Goal: Task Accomplishment & Management: Manage account settings

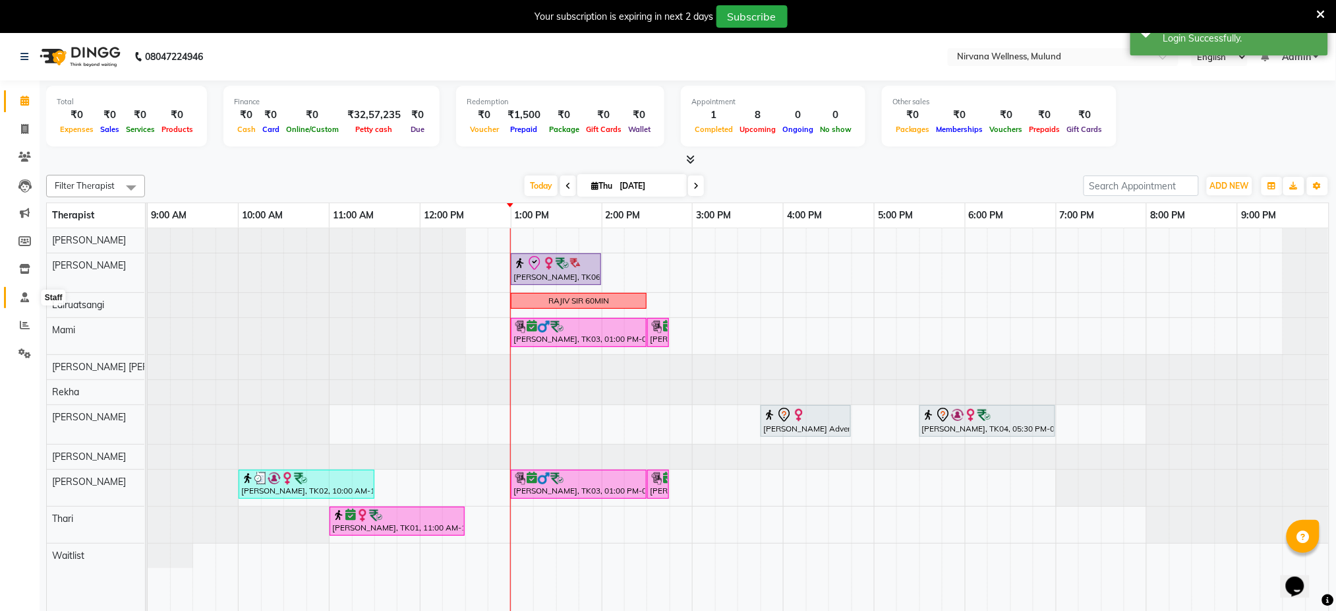
click at [21, 292] on icon at bounding box center [24, 297] width 9 height 10
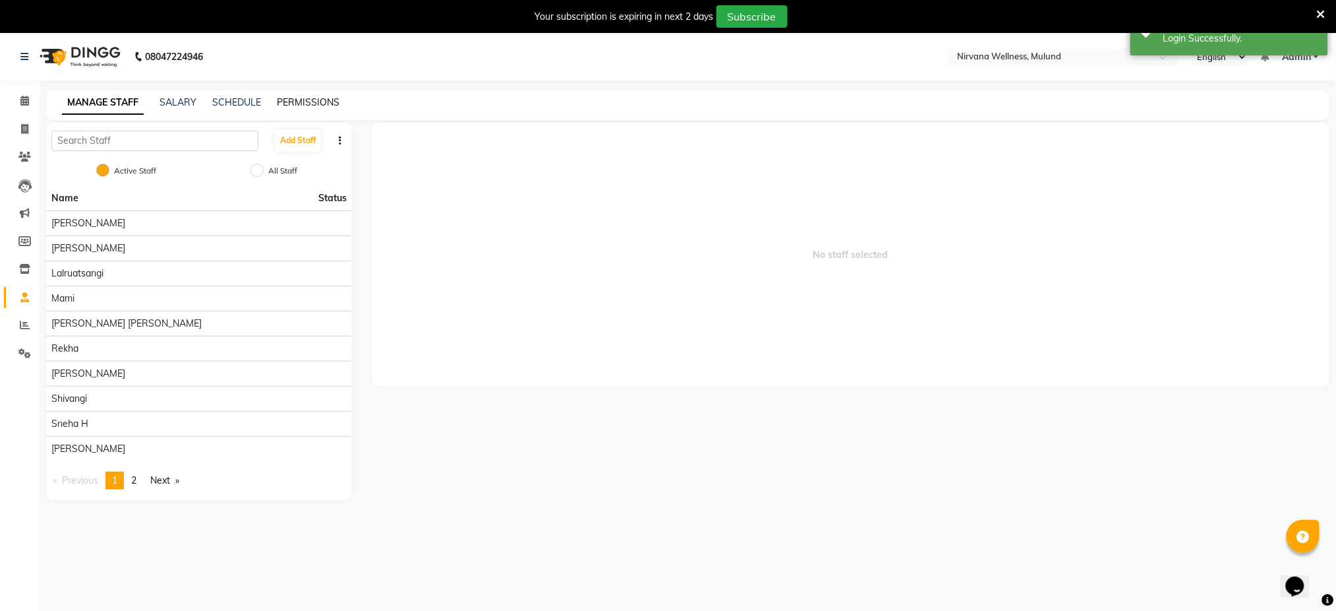
click at [320, 100] on link "PERMISSIONS" at bounding box center [308, 102] width 63 height 12
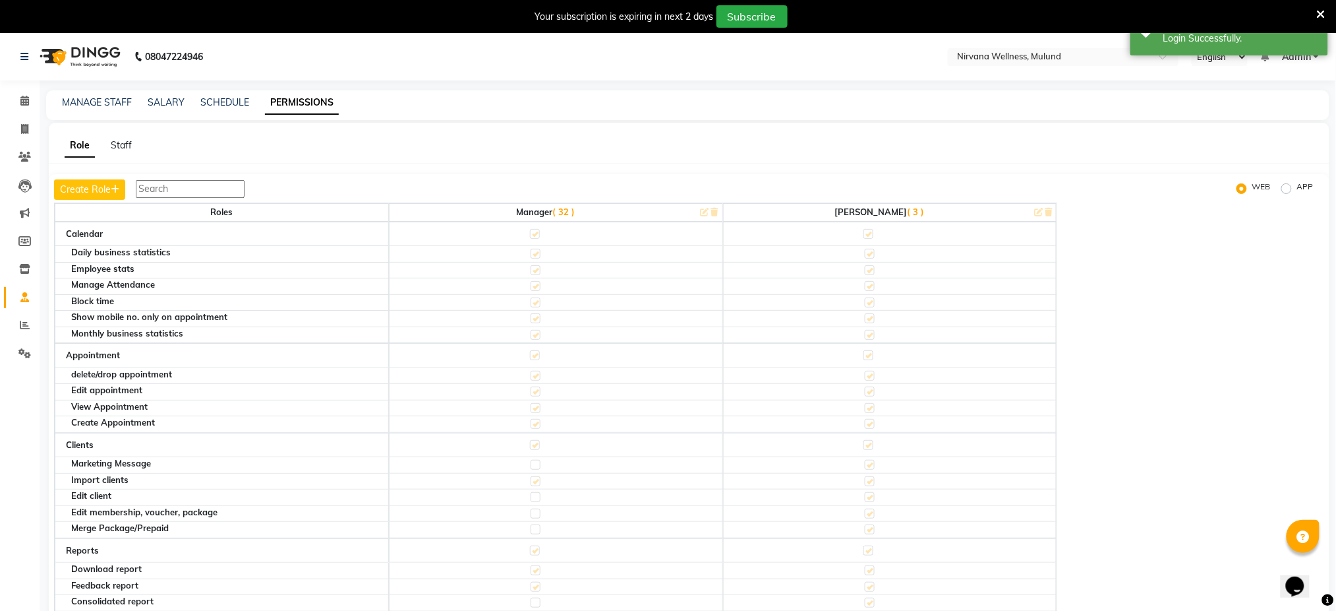
click at [913, 214] on th "[PERSON_NAME] ( 3 )" at bounding box center [890, 212] width 334 height 18
click at [882, 212] on th "[PERSON_NAME] ( 3 )" at bounding box center [890, 212] width 334 height 18
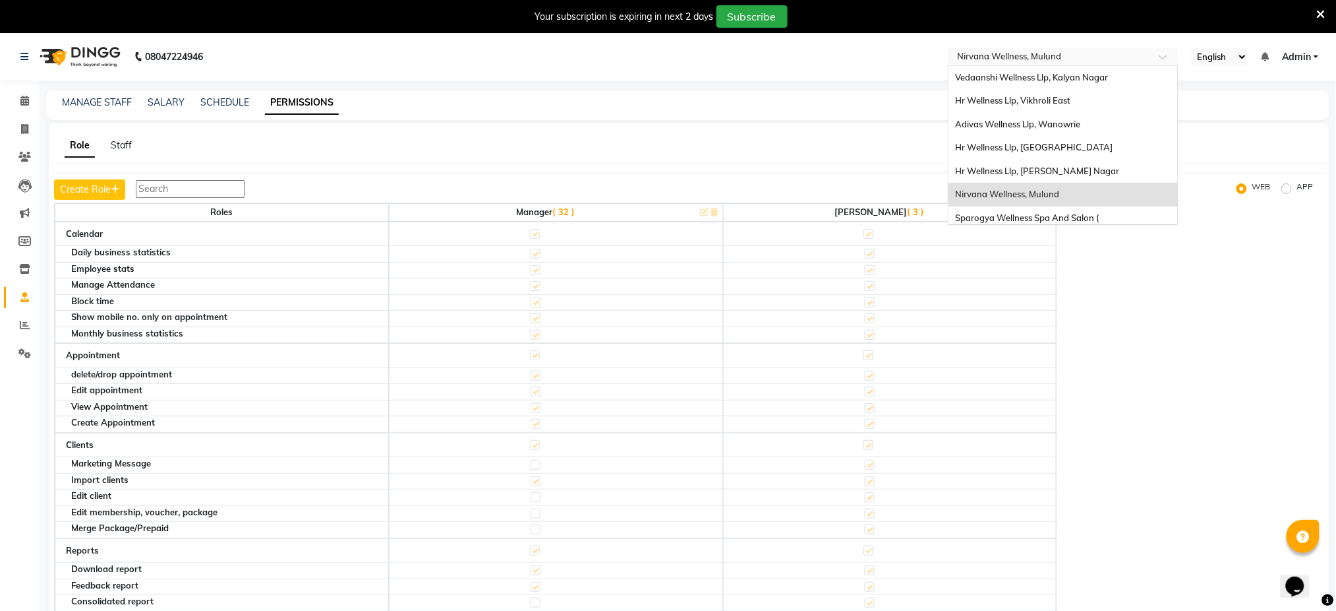
click at [1042, 54] on input "text" at bounding box center [1050, 57] width 191 height 13
click at [1063, 73] on span "Vedaanshi Wellness Llp, Kalyan Nagar" at bounding box center [1031, 77] width 153 height 11
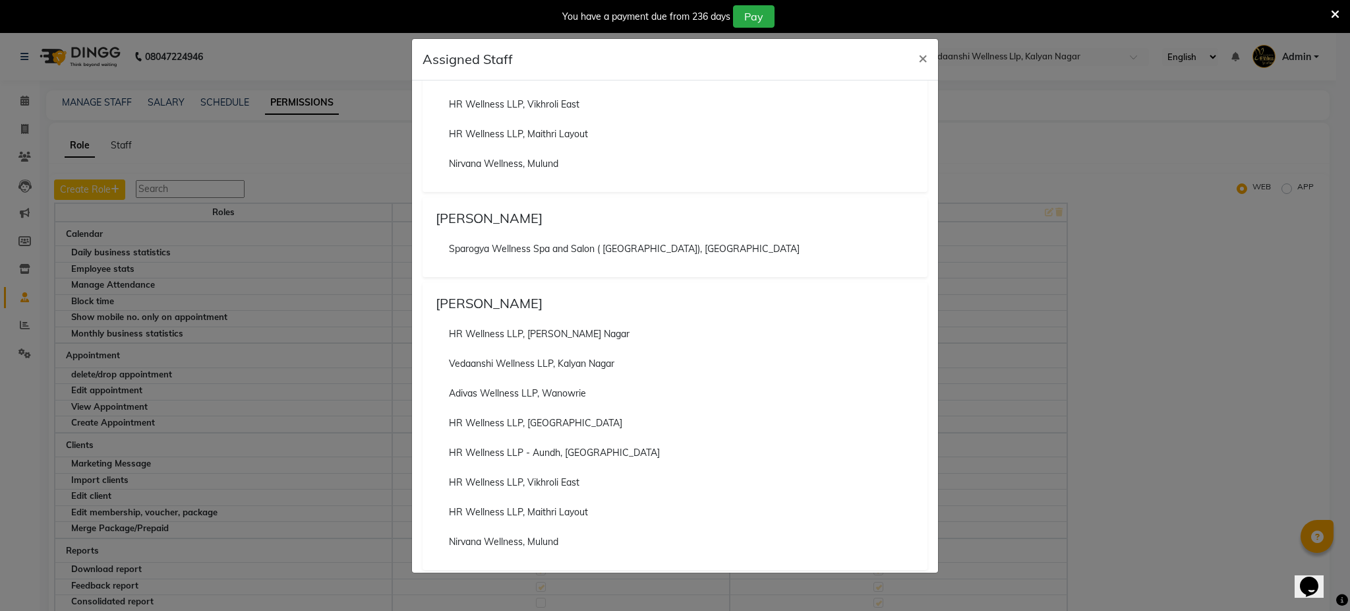
scroll to position [259, 0]
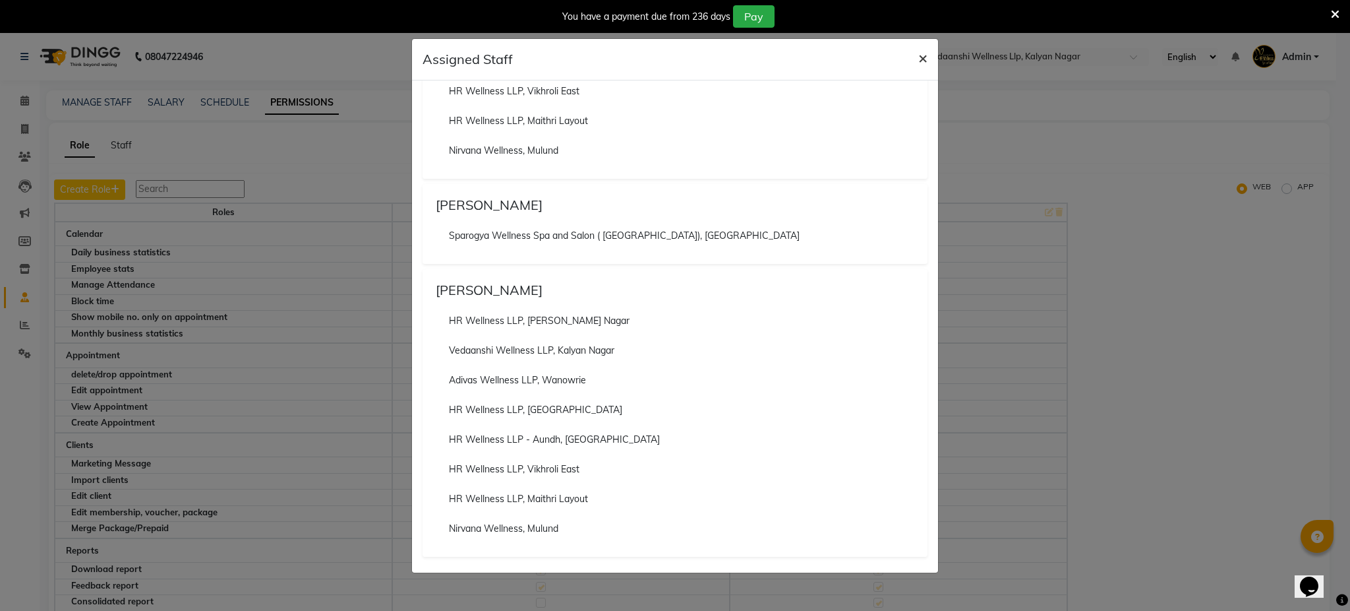
click at [918, 62] on span "×" at bounding box center [922, 57] width 9 height 20
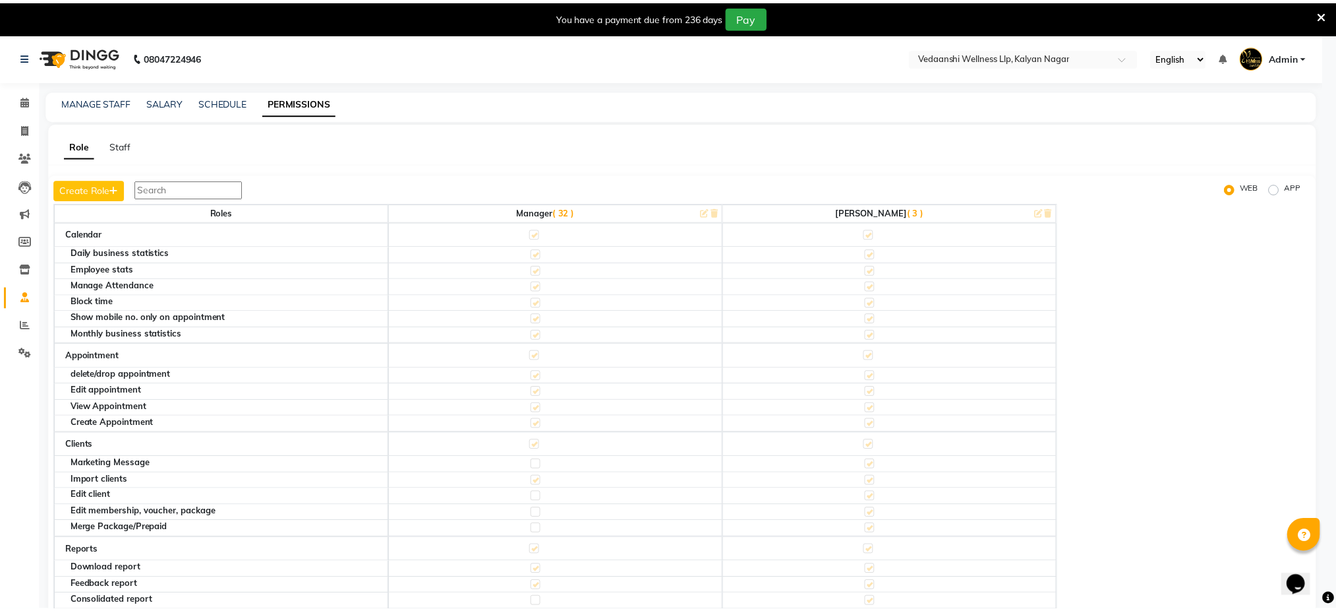
scroll to position [18, 0]
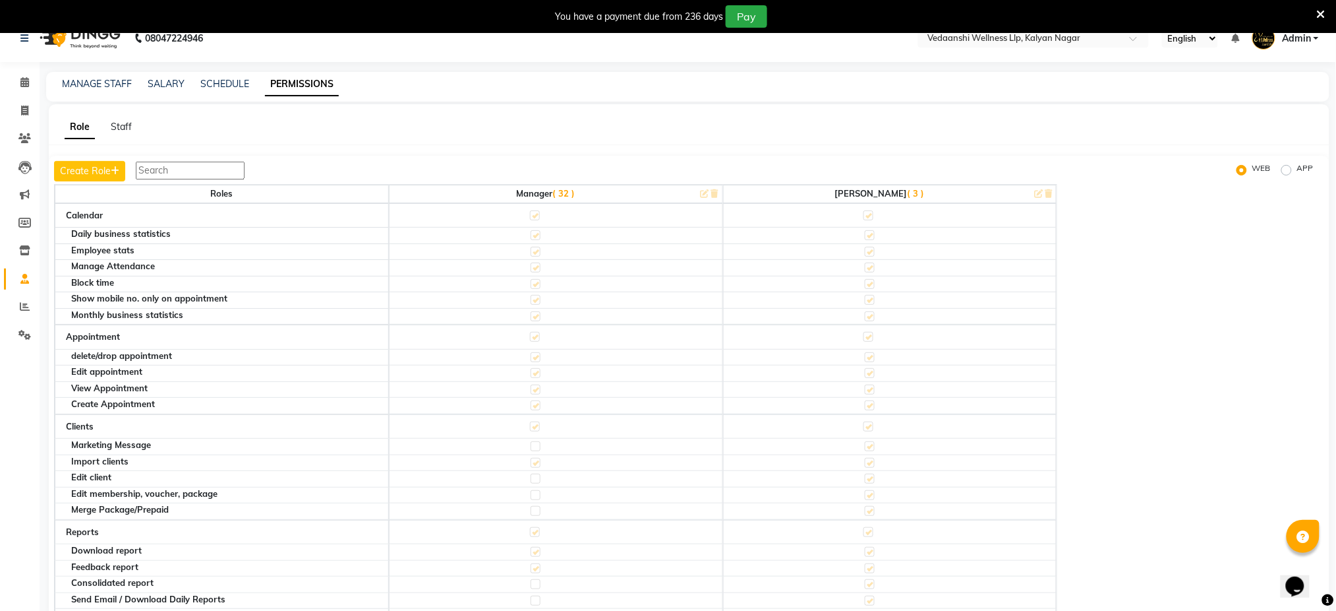
click at [887, 189] on th "[PERSON_NAME] ( 3 )" at bounding box center [890, 194] width 334 height 18
click at [1041, 194] on th "[PERSON_NAME] ( 3 )" at bounding box center [890, 194] width 334 height 18
click at [879, 195] on th "[PERSON_NAME] ( 3 )" at bounding box center [890, 194] width 334 height 18
click at [908, 191] on span "( 3 )" at bounding box center [916, 193] width 17 height 11
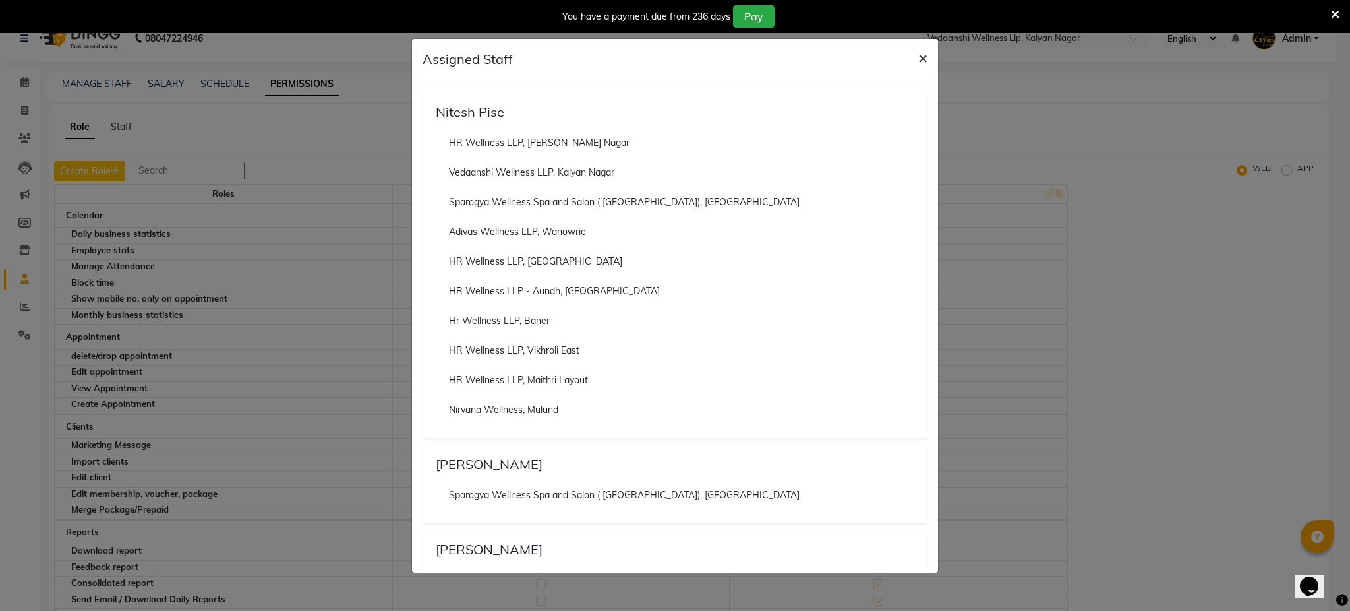
click at [925, 57] on span "×" at bounding box center [922, 57] width 9 height 20
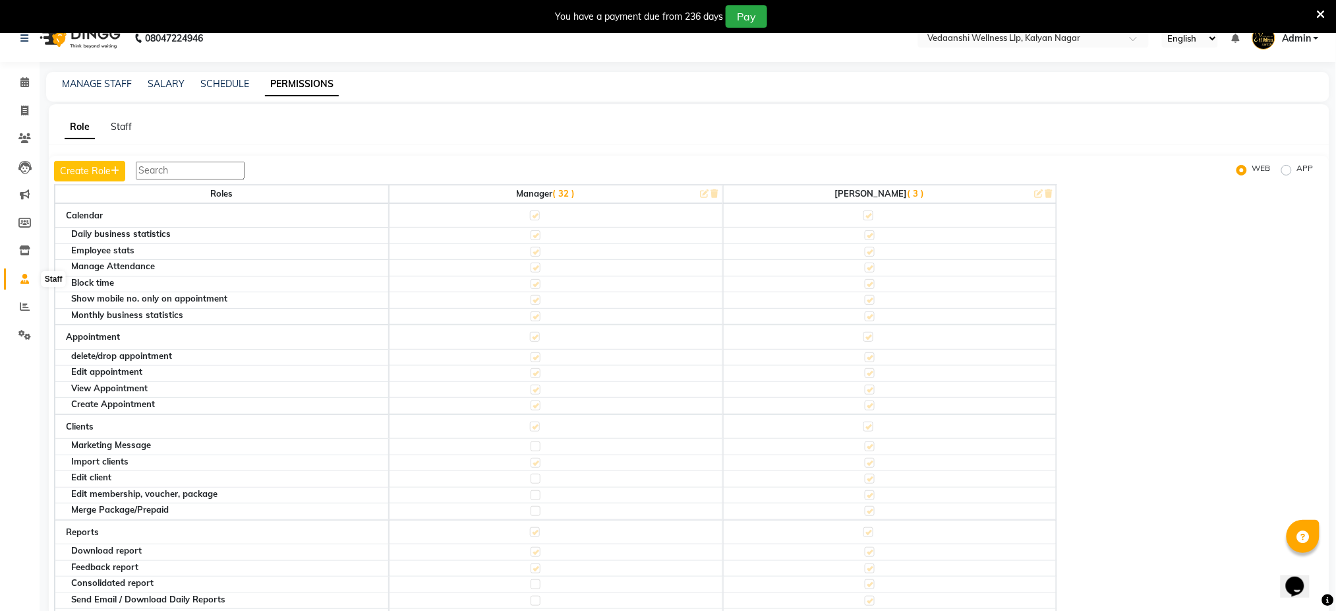
click at [25, 272] on span at bounding box center [24, 279] width 23 height 15
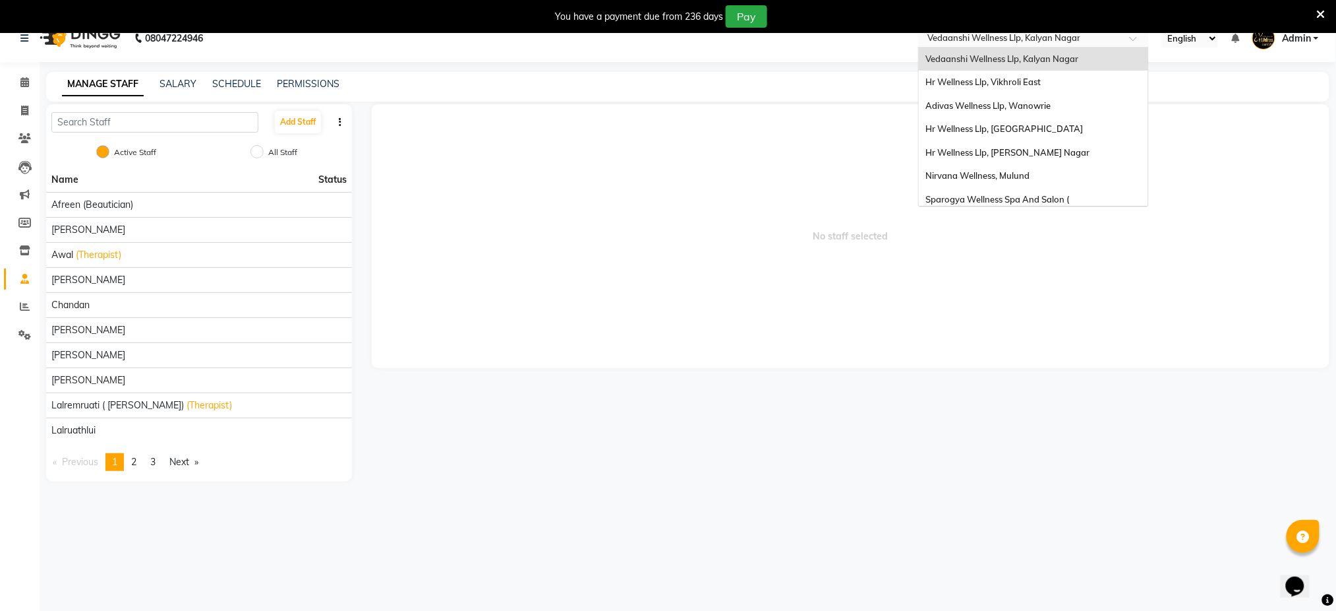
click at [1102, 43] on input "text" at bounding box center [1020, 39] width 191 height 13
click at [1036, 169] on div "Nirvana Wellness, Mulund" at bounding box center [1033, 176] width 229 height 24
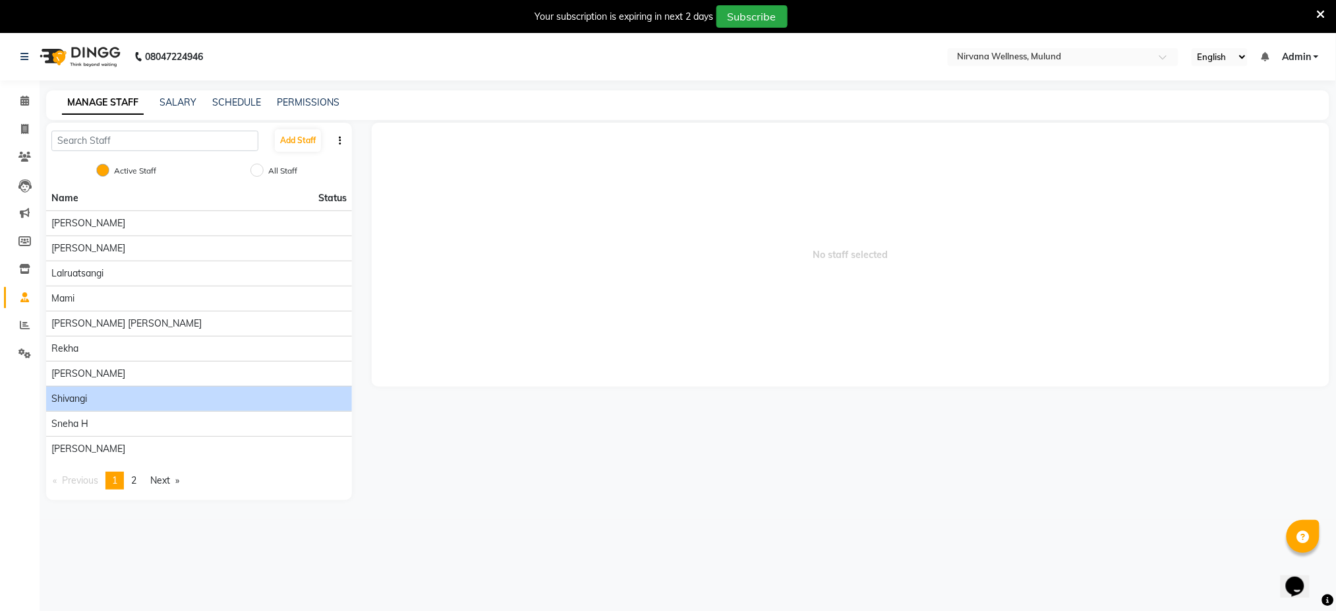
click at [98, 399] on div "Shivangi" at bounding box center [198, 399] width 295 height 14
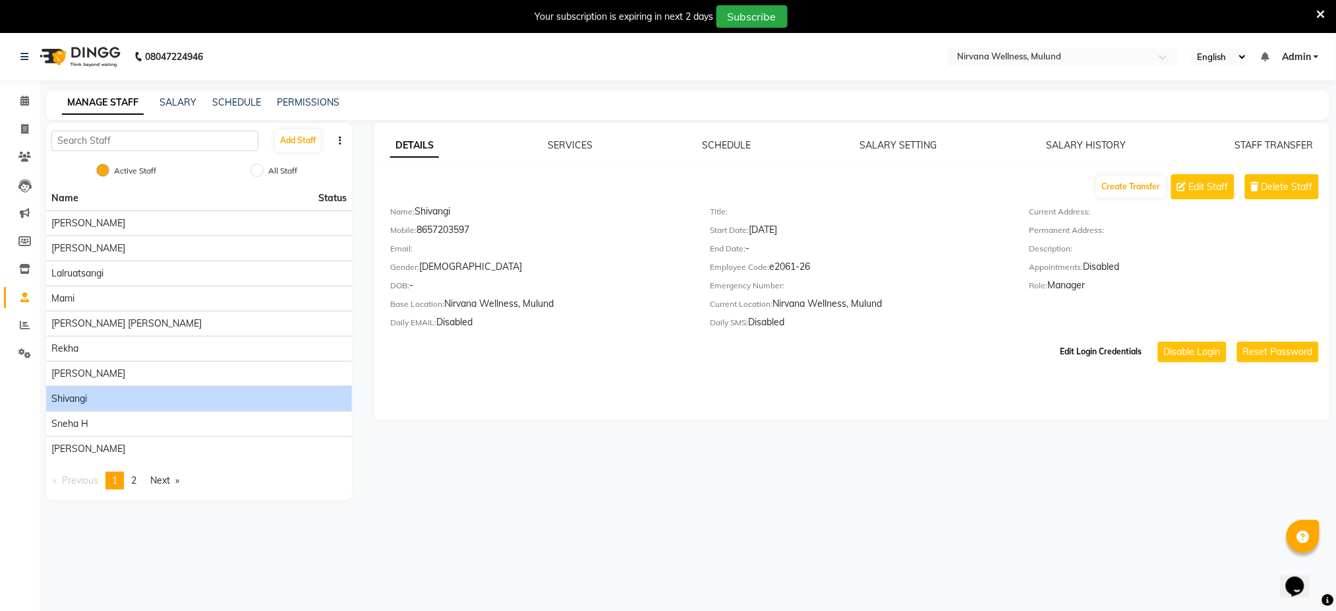
click at [1126, 353] on button "Edit Login Credentials" at bounding box center [1102, 351] width 92 height 22
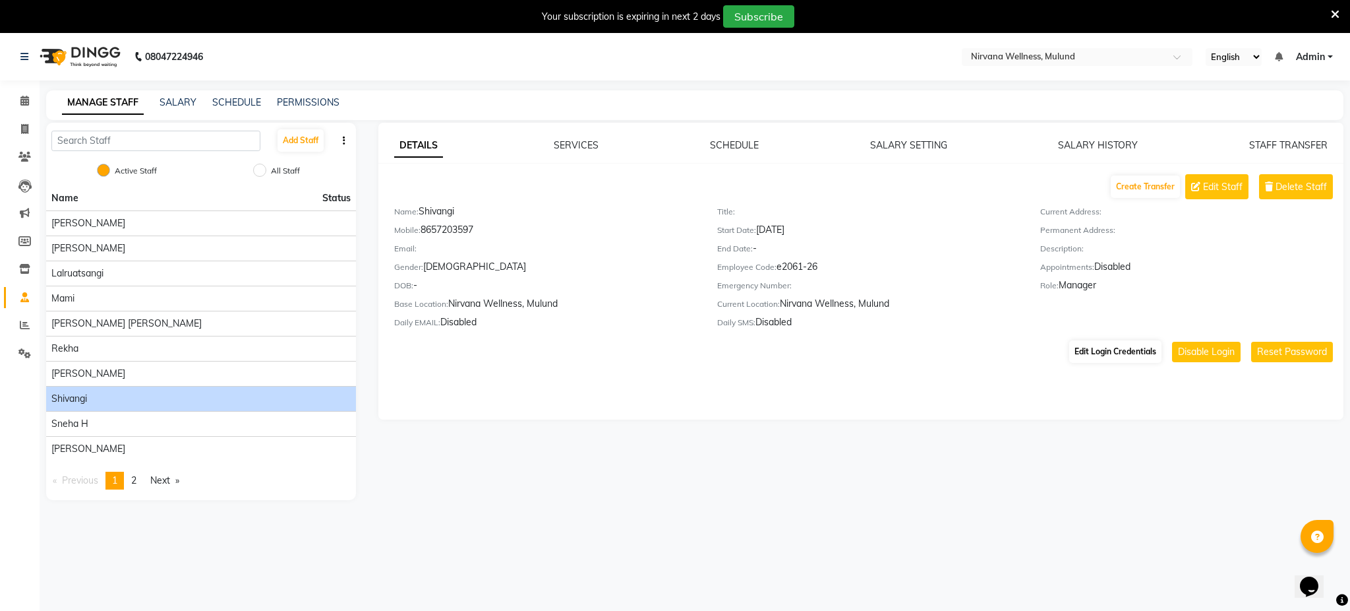
select select "174"
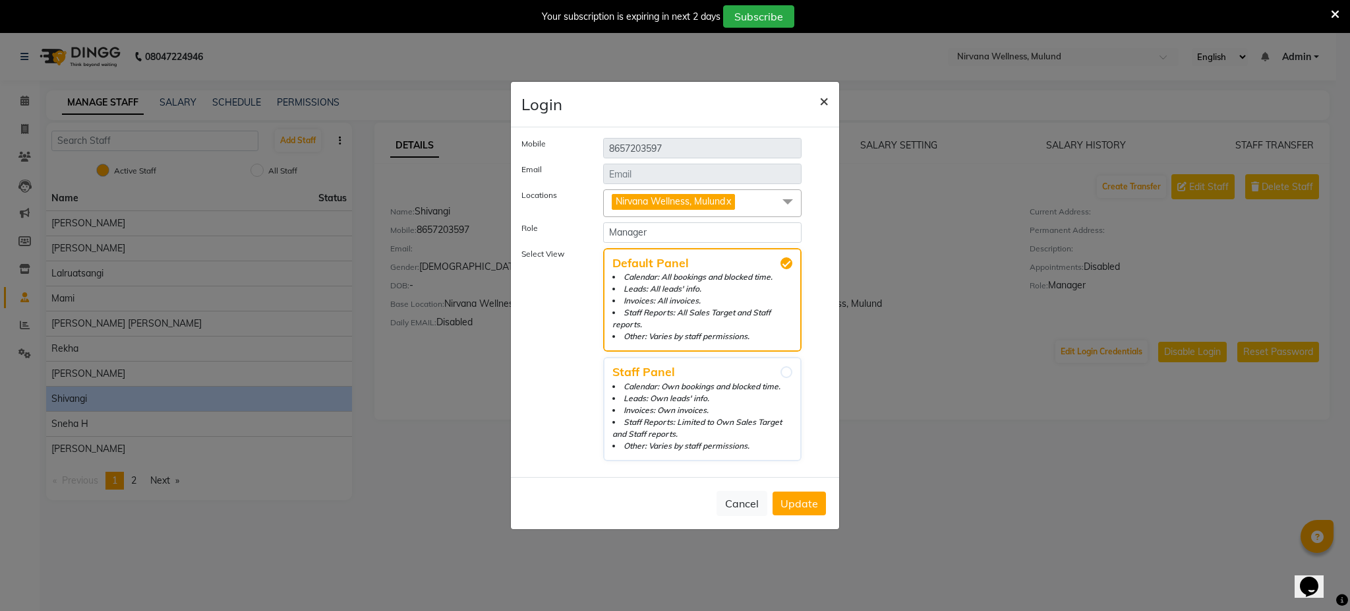
click at [824, 105] on span "×" at bounding box center [824, 100] width 9 height 20
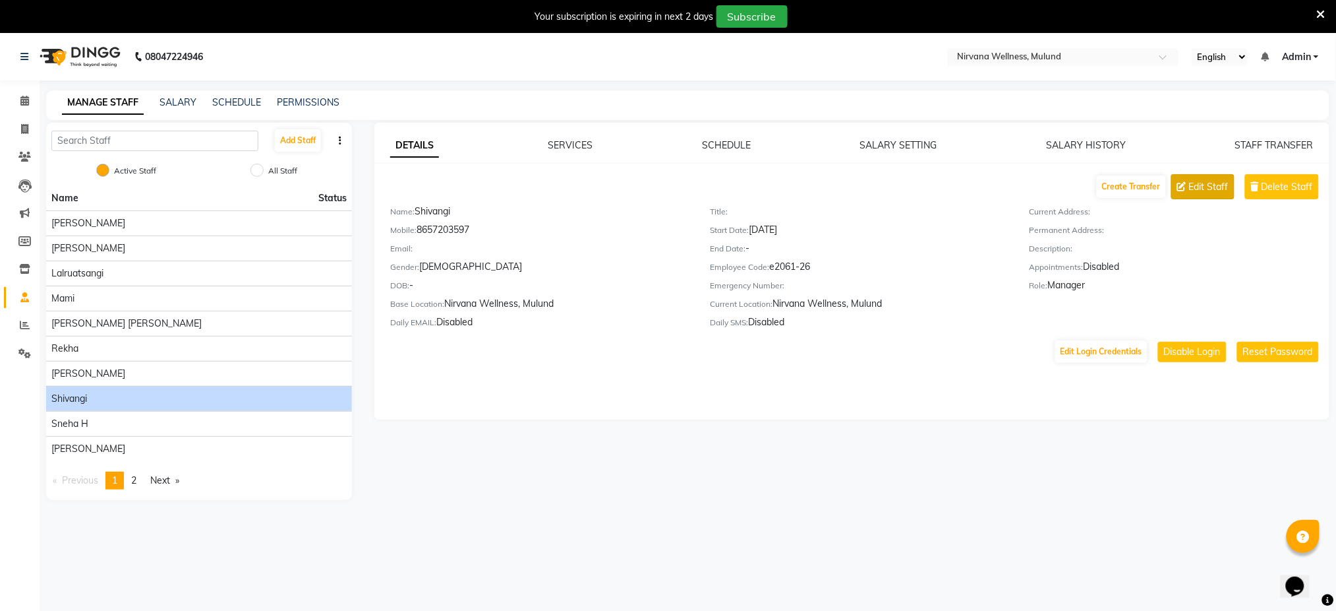
click at [1215, 190] on span "Edit Staff" at bounding box center [1209, 187] width 40 height 14
select select "female"
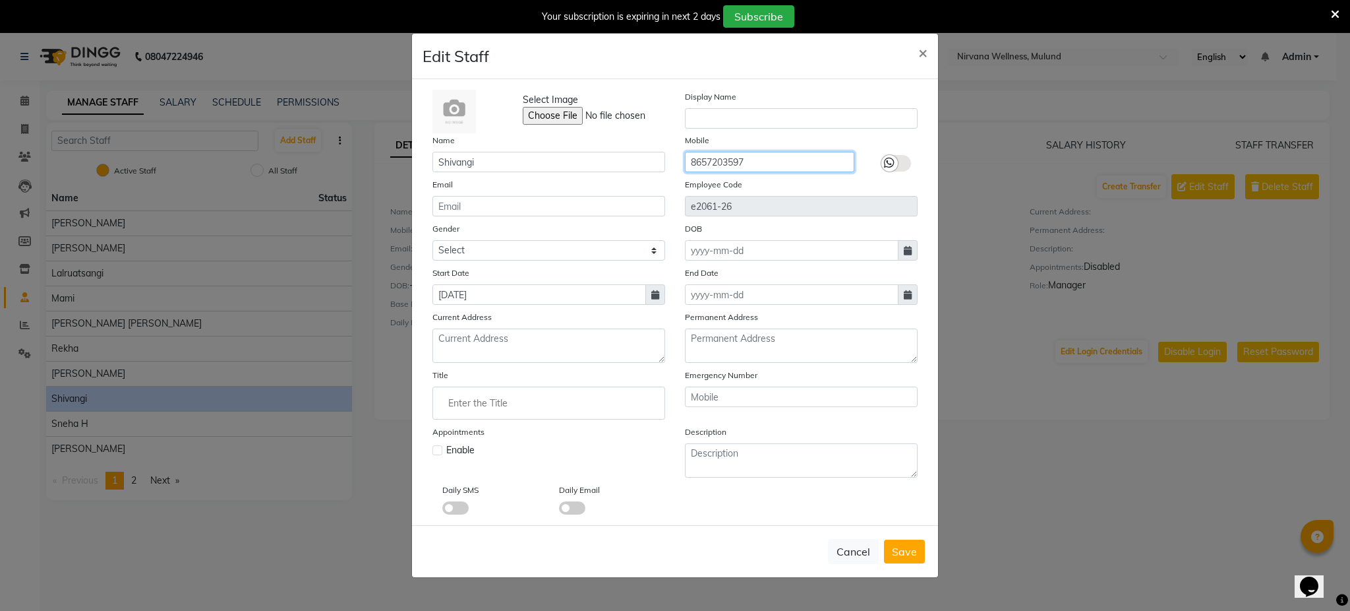
click at [736, 158] on input "8657203597" at bounding box center [769, 162] width 169 height 20
type input "8657203497"
click at [910, 550] on span "Save" at bounding box center [904, 551] width 25 height 13
select select
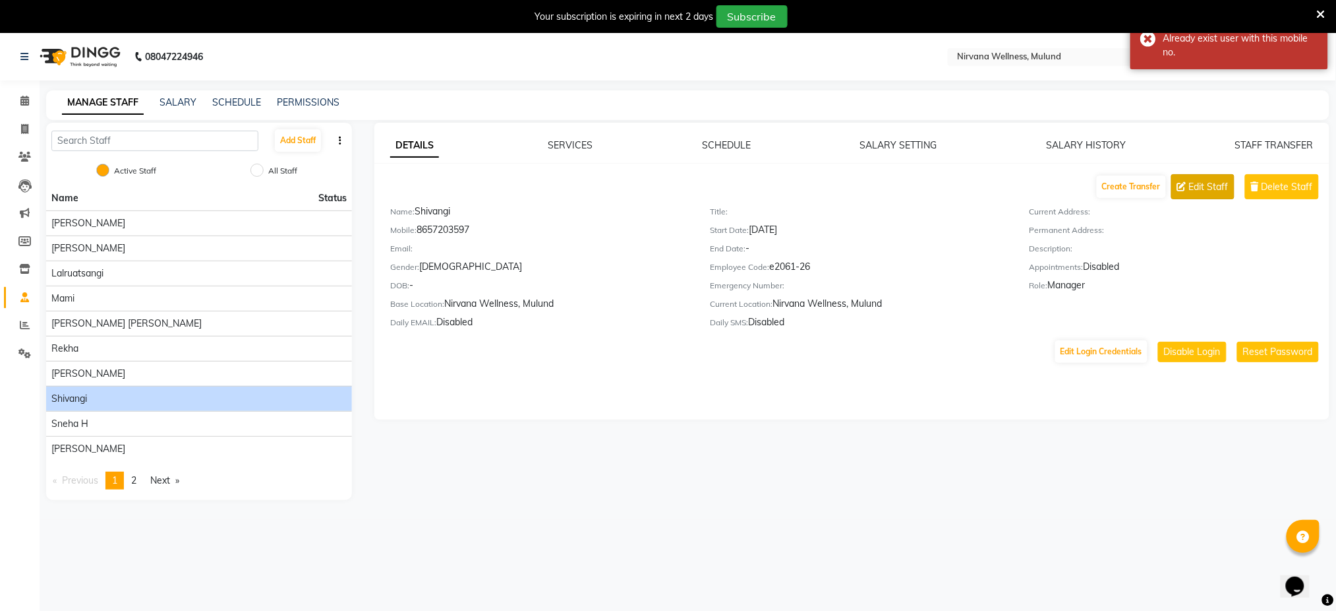
click at [1211, 193] on span "Edit Staff" at bounding box center [1209, 187] width 40 height 14
select select "female"
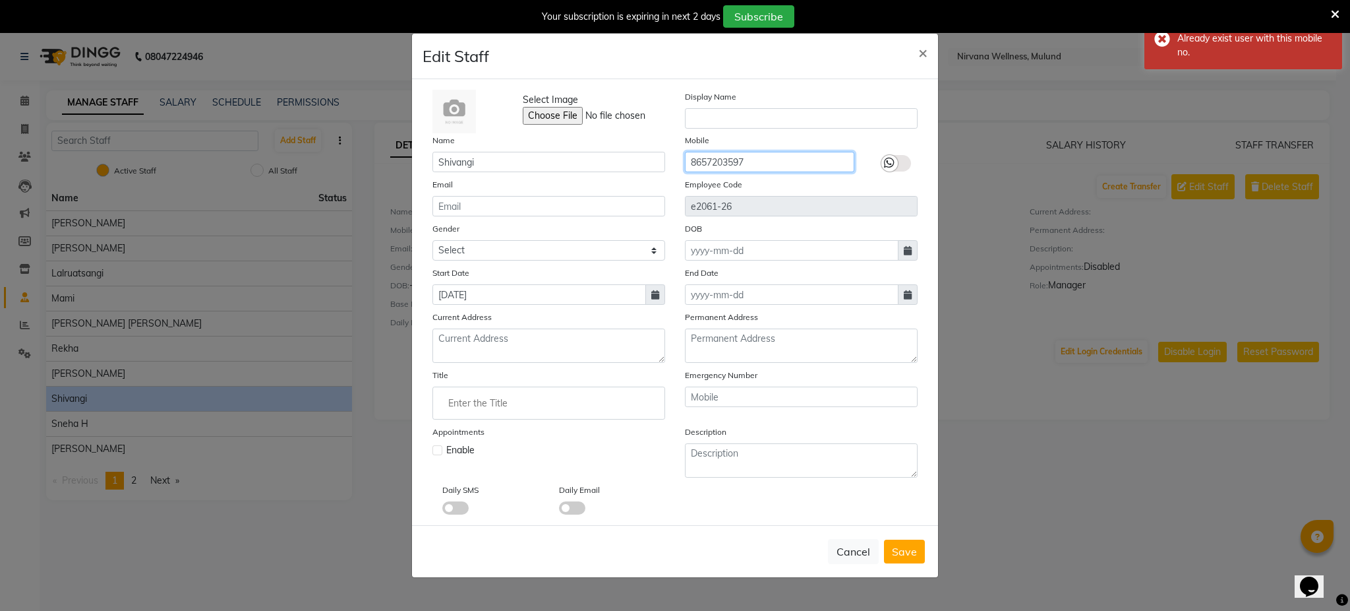
click at [771, 156] on input "8657203597" at bounding box center [769, 162] width 169 height 20
type input "8"
type input "8657203597"
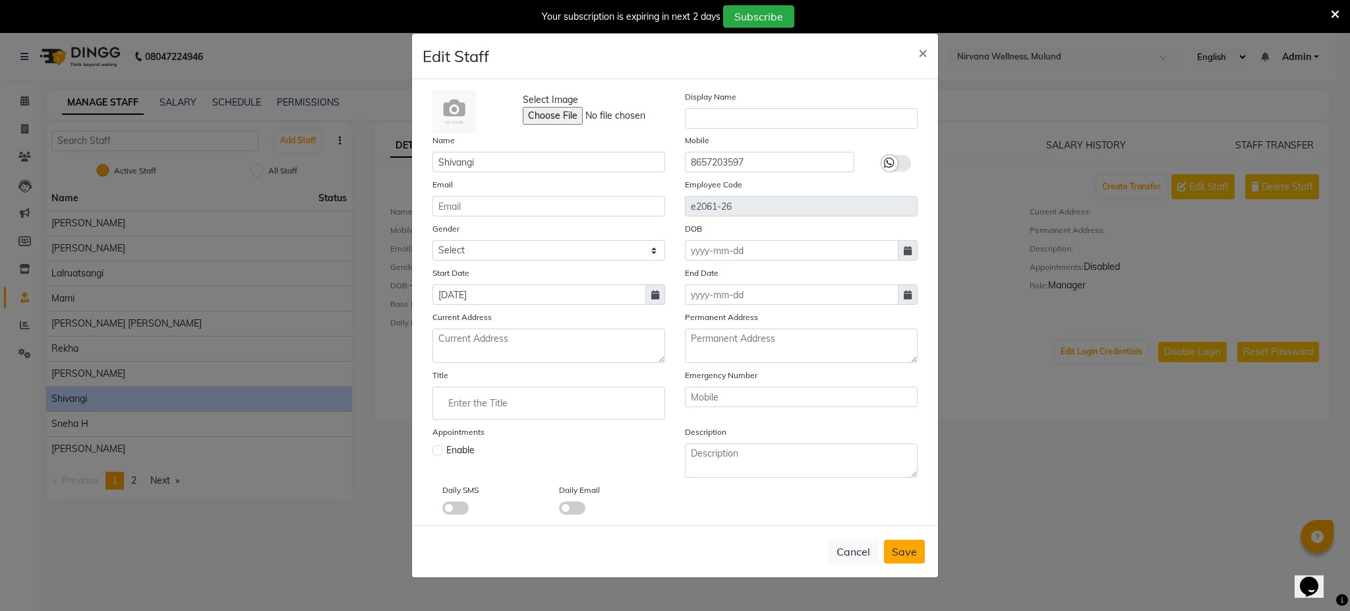
click at [913, 555] on span "Save" at bounding box center [904, 551] width 25 height 13
select select
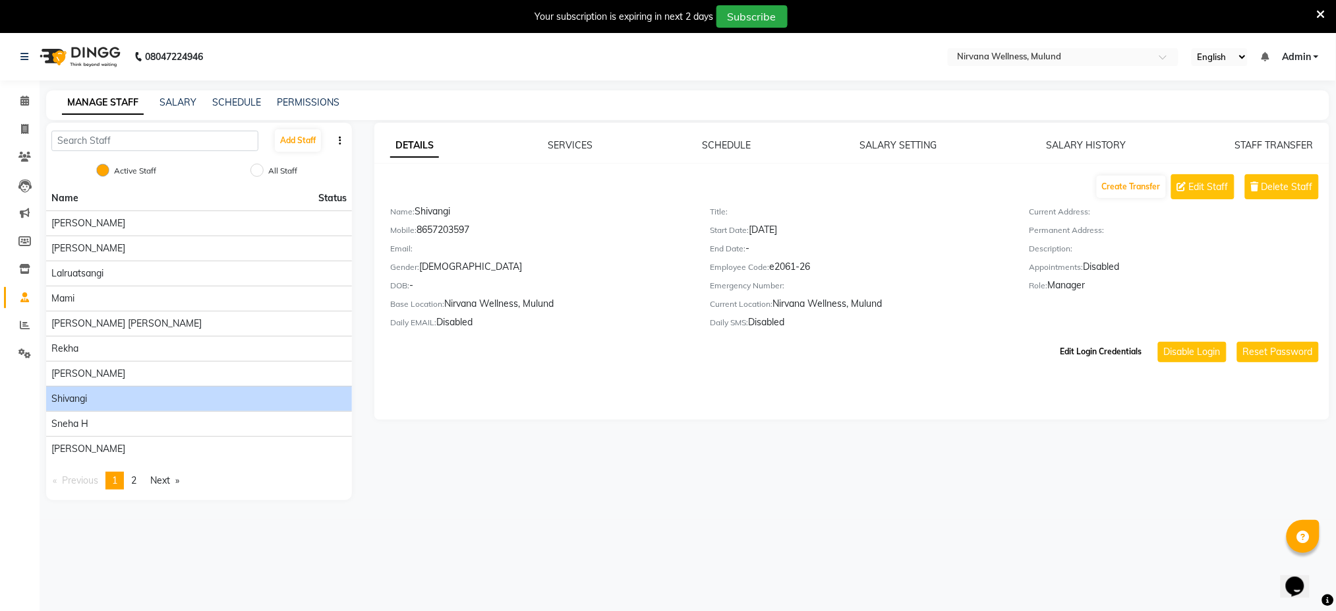
click at [1127, 351] on button "Edit Login Credentials" at bounding box center [1102, 351] width 92 height 22
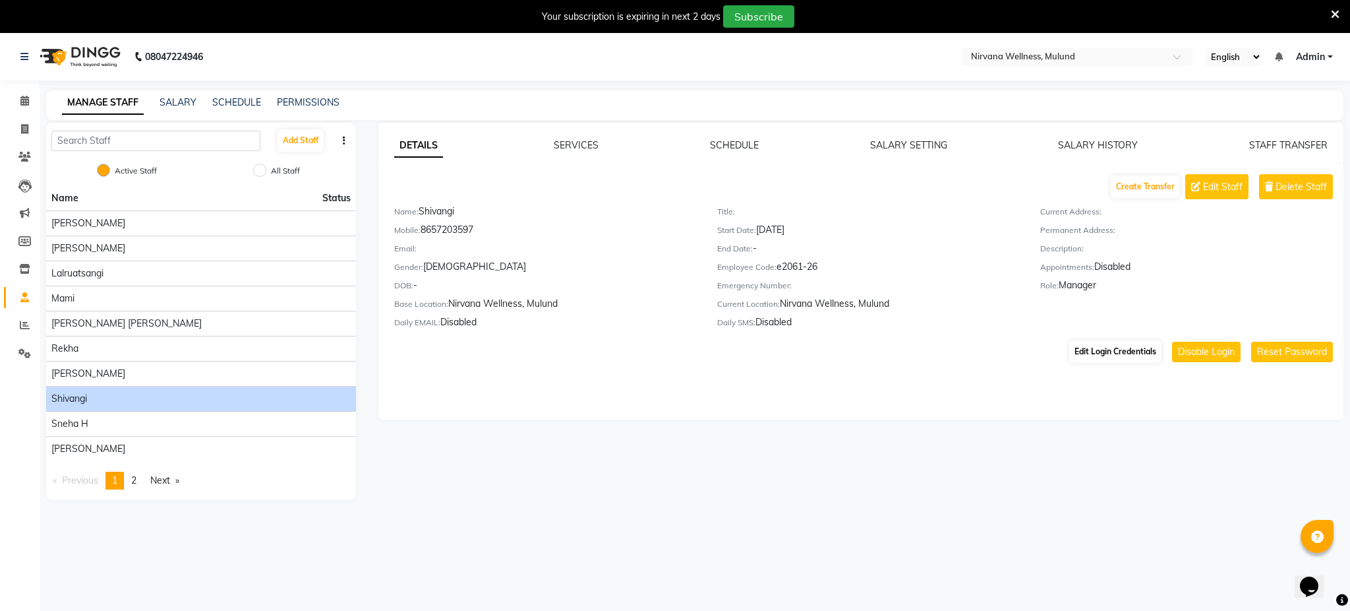
select select "174"
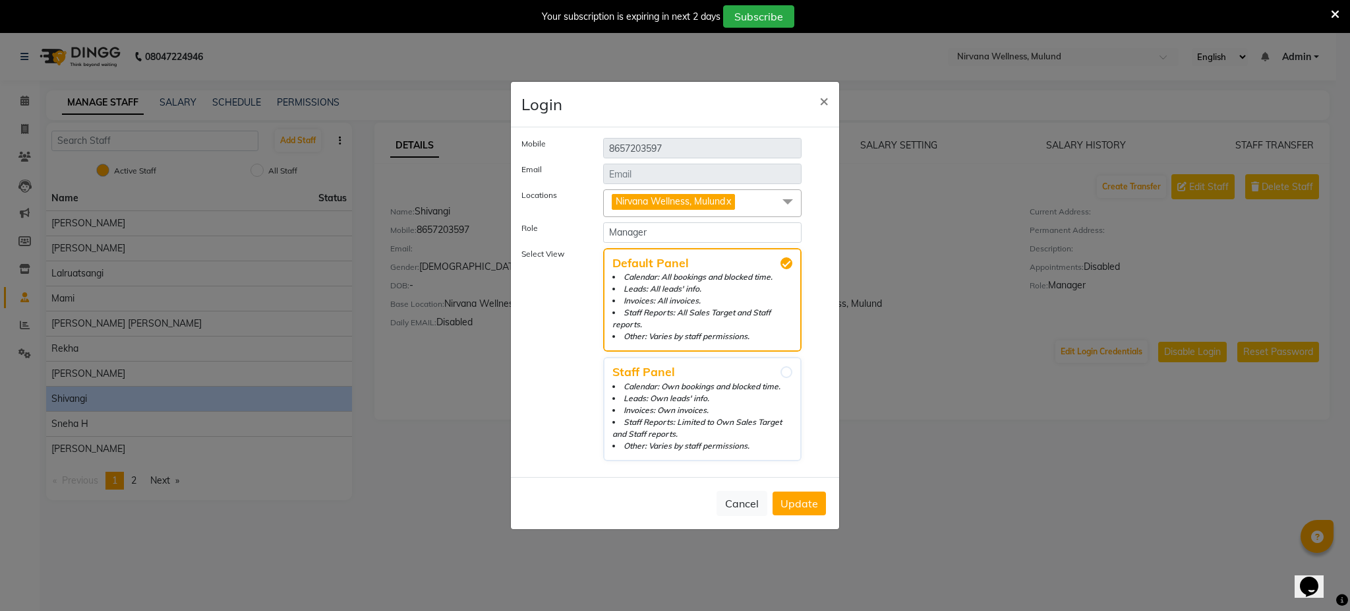
click at [1298, 53] on ngb-modal-window "Login × Mobile 8657203597 Email Locations Nirvana Wellness, Mulund x Vedaanshi …" at bounding box center [675, 305] width 1350 height 611
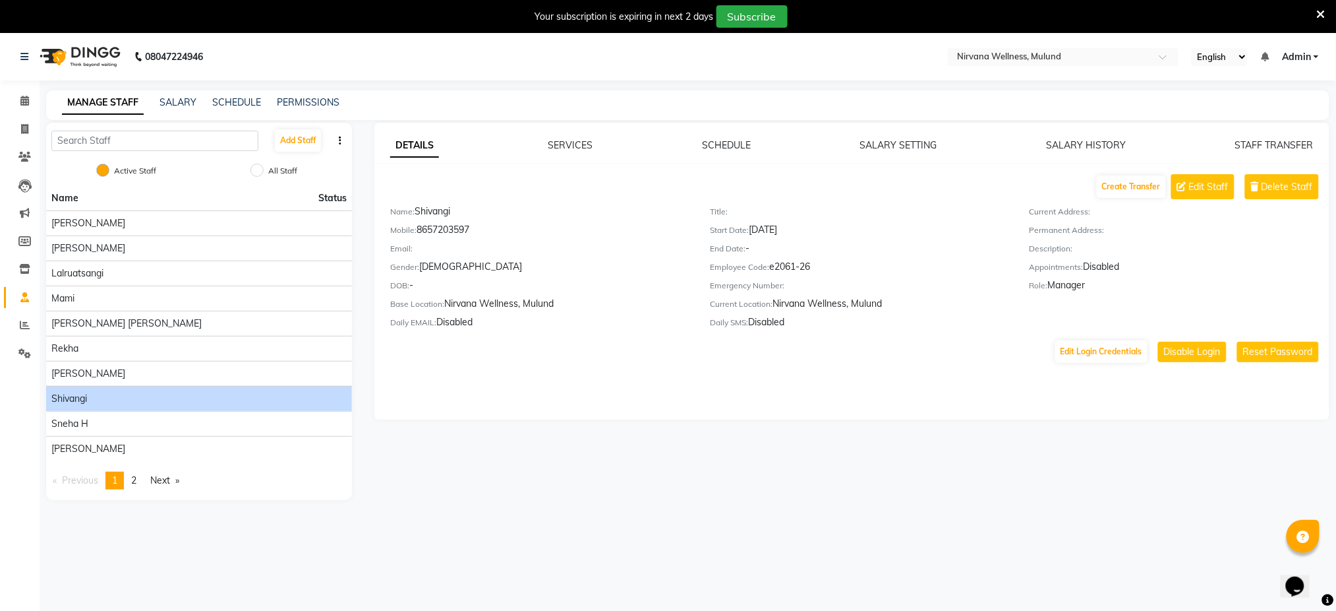
click at [1306, 52] on span "Admin" at bounding box center [1296, 57] width 29 height 14
click at [1234, 126] on link "Sign out" at bounding box center [1251, 123] width 121 height 20
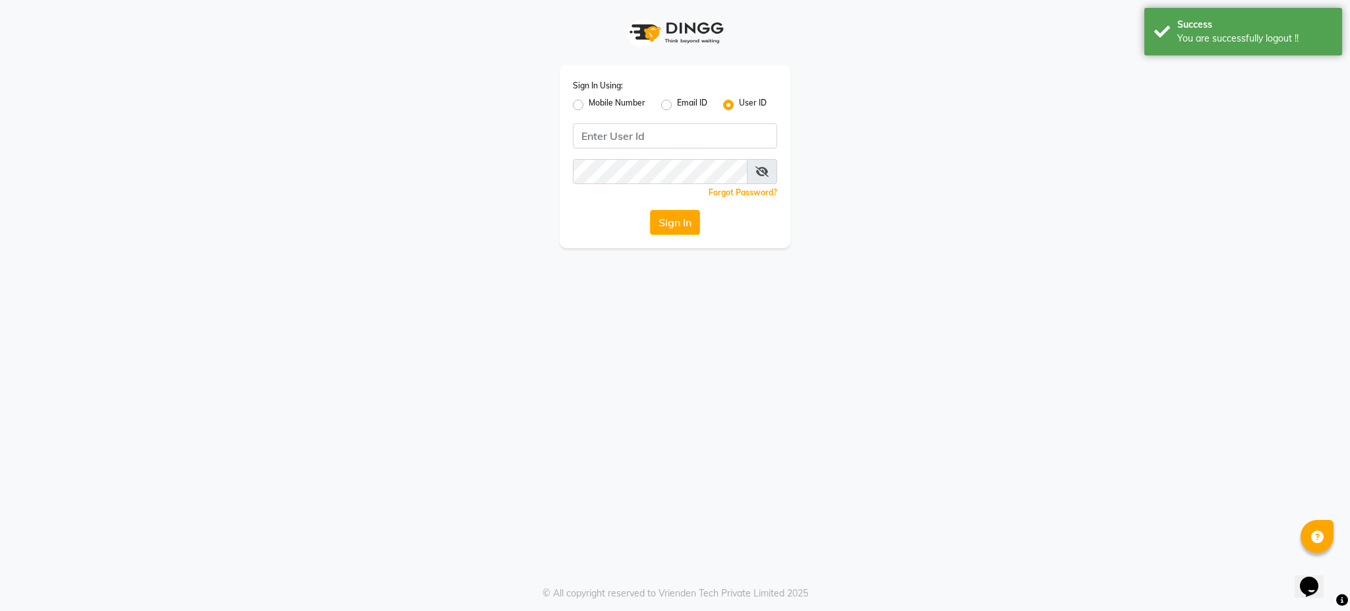
click at [589, 101] on label "Mobile Number" at bounding box center [617, 105] width 57 height 16
click at [589, 101] on input "Mobile Number" at bounding box center [593, 101] width 9 height 9
radio input "true"
radio input "false"
click at [656, 128] on input "Username" at bounding box center [697, 135] width 160 height 25
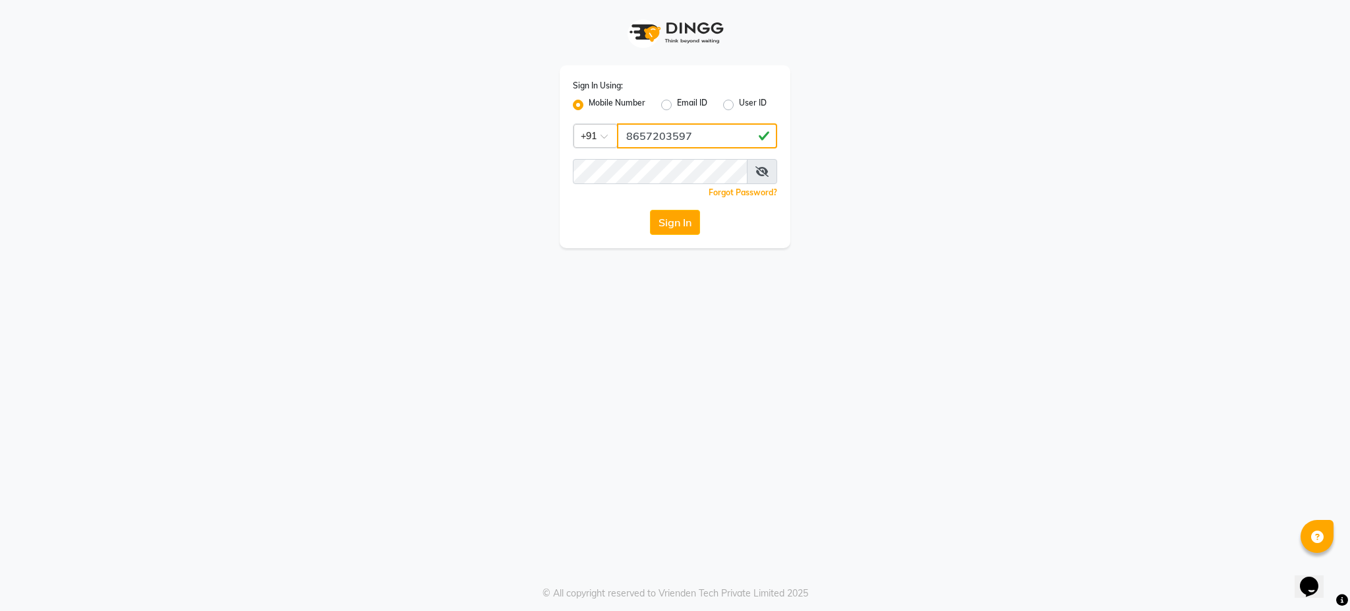
type input "8657203597"
click at [681, 364] on div "Sign In Using: Mobile Number Email ID User ID Country Code × +91 8657203597 Rem…" at bounding box center [675, 305] width 1350 height 611
click at [676, 228] on button "Sign In" at bounding box center [675, 222] width 50 height 25
